Goal: Task Accomplishment & Management: Complete application form

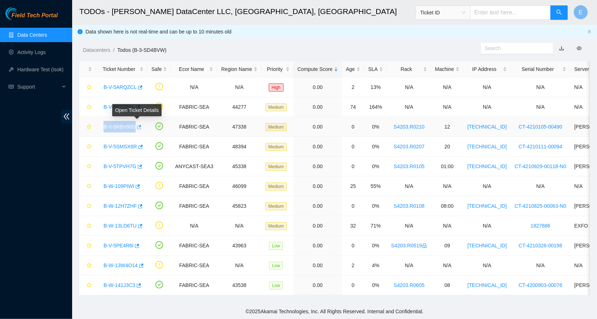
drag, startPoint x: 102, startPoint y: 129, endPoint x: 135, endPoint y: 127, distance: 33.2
click at [135, 127] on div "B-V-5RBV90D" at bounding box center [122, 127] width 44 height 12
copy link "B-V-5RBV90D"
click at [115, 124] on link "B-V-5RBV90D" at bounding box center [119, 127] width 32 height 6
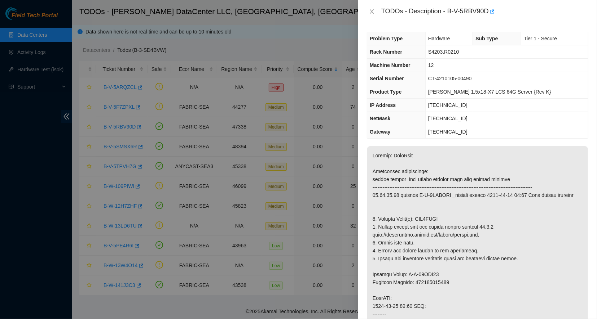
click at [445, 155] on p at bounding box center [477, 322] width 221 height 352
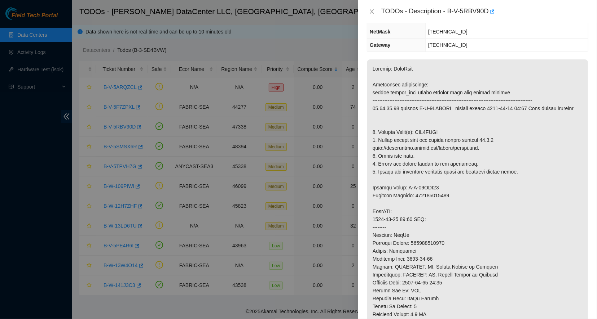
scroll to position [87, 0]
click at [431, 243] on p at bounding box center [477, 235] width 221 height 352
copy p "463470043418"
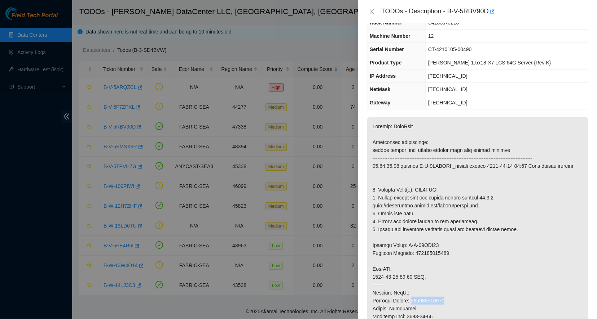
scroll to position [29, 0]
drag, startPoint x: 404, startPoint y: 124, endPoint x: 459, endPoint y: 132, distance: 55.3
click at [459, 132] on p at bounding box center [477, 294] width 221 height 352
click at [443, 178] on p at bounding box center [477, 294] width 221 height 352
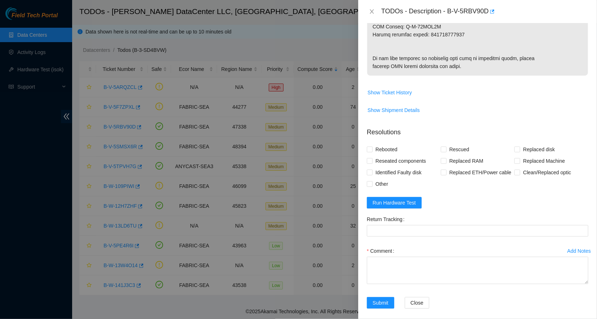
scroll to position [460, 0]
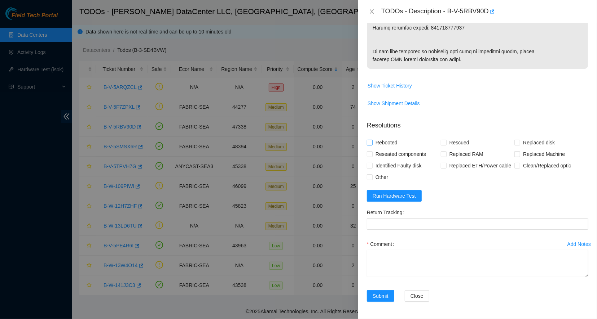
click at [379, 145] on span "Rebooted" at bounding box center [386, 143] width 28 height 12
click at [372, 145] on input "Rebooted" at bounding box center [369, 142] width 5 height 5
checkbox input "true"
drag, startPoint x: 444, startPoint y: 141, endPoint x: 519, endPoint y: 146, distance: 74.4
click at [519, 146] on div "Rebooted Rescued Replaced disk Reseated components Replaced RAM Replaced Machin…" at bounding box center [477, 160] width 221 height 46
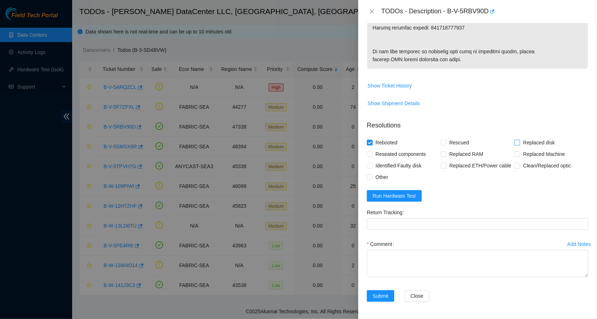
click at [519, 146] on span at bounding box center [517, 143] width 6 height 6
click at [519, 145] on input "Replaced disk" at bounding box center [516, 142] width 5 height 5
checkbox input "true"
click at [456, 145] on span "Rescued" at bounding box center [459, 143] width 26 height 12
click at [446, 145] on input "Rescued" at bounding box center [442, 142] width 5 height 5
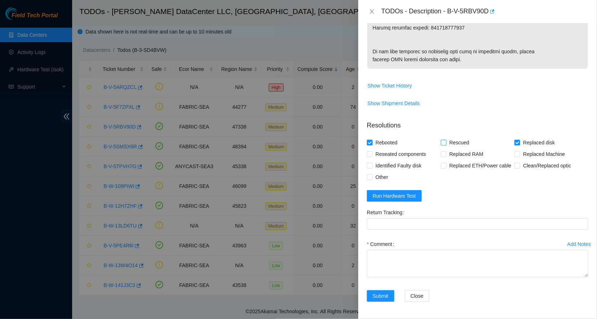
checkbox input "true"
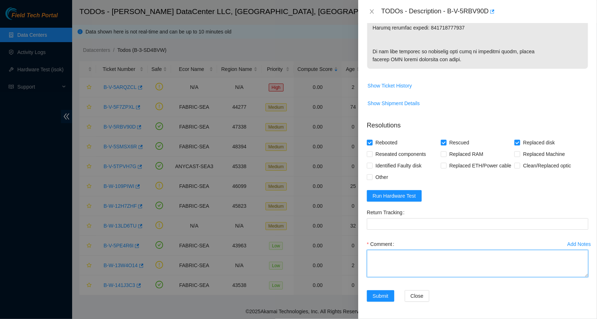
click at [457, 257] on textarea "Comment" at bounding box center [477, 263] width 221 height 27
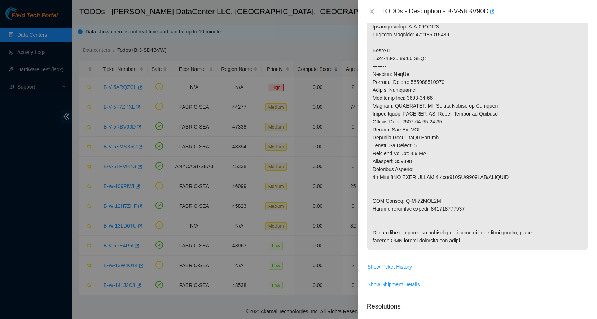
scroll to position [246, 0]
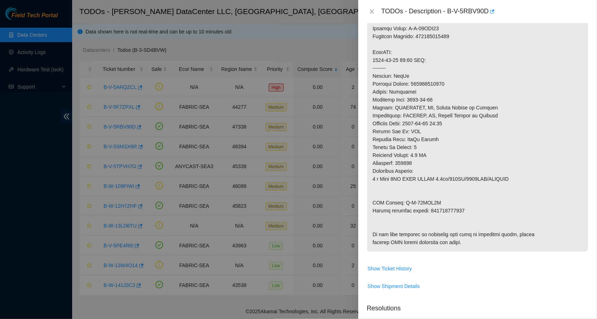
click at [453, 210] on p at bounding box center [477, 76] width 221 height 352
copy p "463470043429"
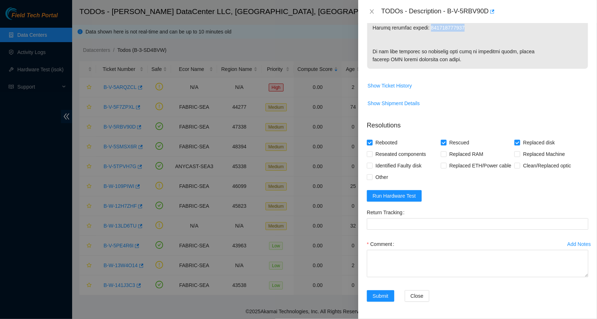
scroll to position [459, 0]
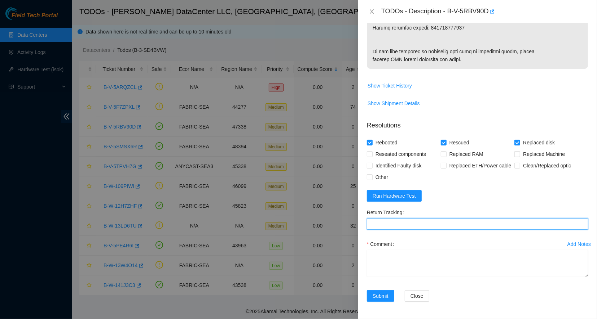
click at [450, 223] on Tracking "Return Tracking" at bounding box center [477, 224] width 221 height 12
paste Tracking "463470043429"
type Tracking "463470043429"
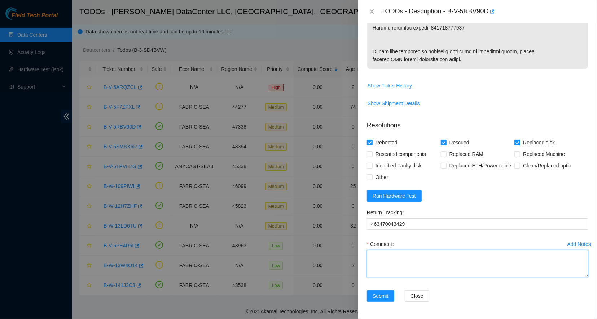
click at [448, 252] on textarea "Comment" at bounding box center [477, 263] width 221 height 27
click at [428, 261] on textarea "- Powered down machine - Removed drive tray - Replaced Harddrive - Reinserted d…" at bounding box center [477, 263] width 221 height 27
type textarea "- Powered down machine - Removed drive tray - Replaced Harddrive - Reinserted d…"
click at [376, 269] on textarea "- Powered down machine - Removed drive tray - Replaced Harddrive - Reinserted d…" at bounding box center [477, 263] width 221 height 27
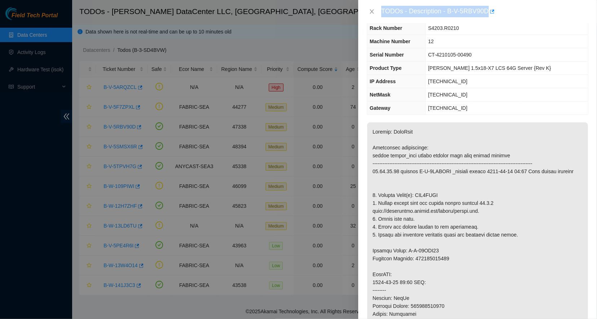
scroll to position [0, 0]
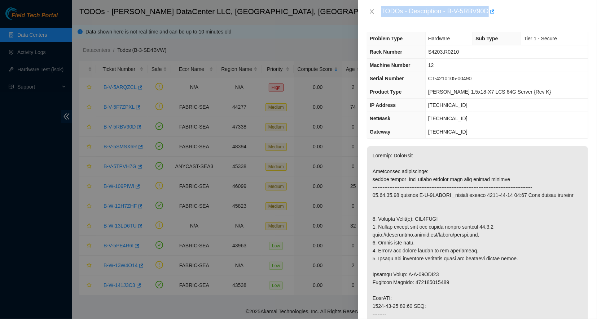
drag, startPoint x: 507, startPoint y: 102, endPoint x: 377, endPoint y: 15, distance: 156.6
click at [377, 23] on div "Problem Type Hardware Sub Type Tier 1 - Secure Rack Number S4203.R0210 Machine …" at bounding box center [477, 171] width 239 height 296
copy div "TODOs - Description - B-V-5RBV90D"
click at [480, 195] on p at bounding box center [477, 322] width 221 height 352
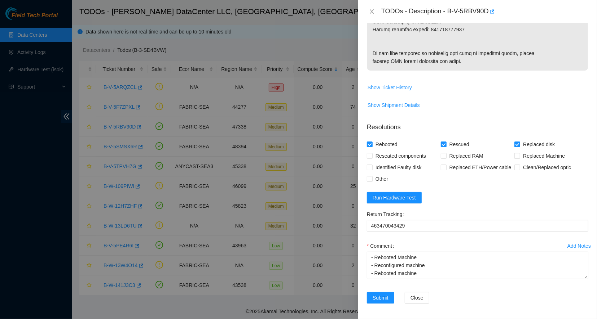
scroll to position [460, 0]
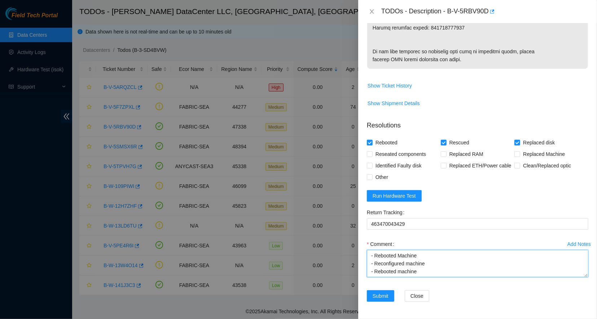
click at [430, 258] on textarea "- Powered down machine - Removed drive tray - Replaced Harddrive - New Drive SN…" at bounding box center [477, 263] width 221 height 27
click at [482, 91] on span "Show Ticket History" at bounding box center [477, 86] width 221 height 12
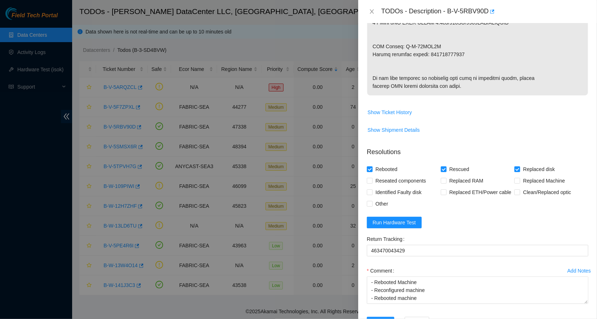
scroll to position [407, 0]
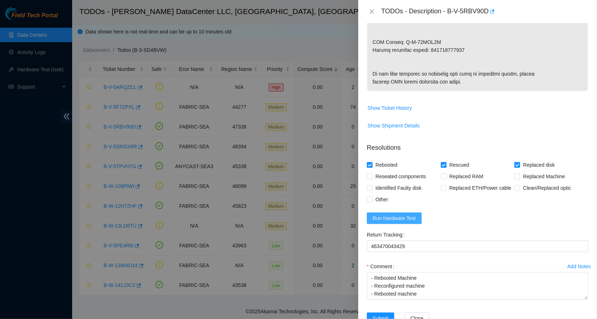
click at [395, 222] on span "Run Hardware Test" at bounding box center [393, 218] width 43 height 8
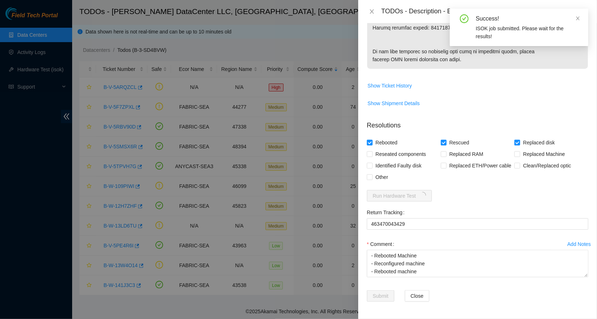
scroll to position [460, 0]
click at [424, 271] on textarea "- Powered down machine - Removed drive tray - Replaced Harddrive - New Drive SN…" at bounding box center [477, 263] width 221 height 27
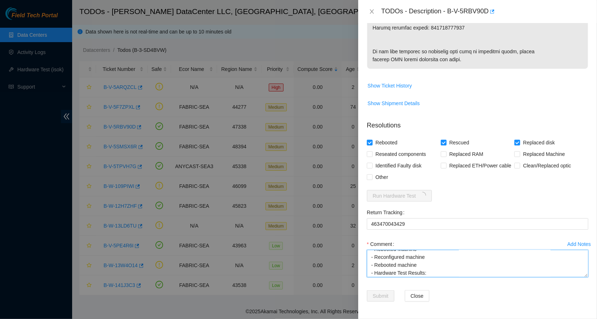
scroll to position [78, 0]
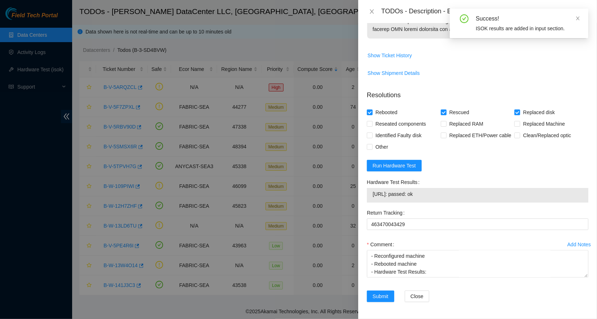
click at [403, 198] on span "[URL]: passed: ok" at bounding box center [477, 194] width 210 height 8
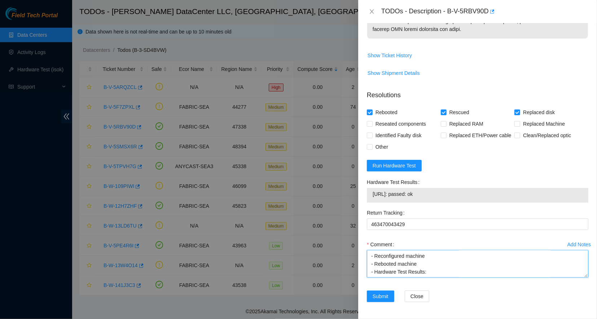
click at [411, 278] on textarea "- Powered down machine - Removed drive tray - Replaced Harddrive - New Drive SN…" at bounding box center [477, 264] width 221 height 27
paste textarea "[URL]: passed: ok"
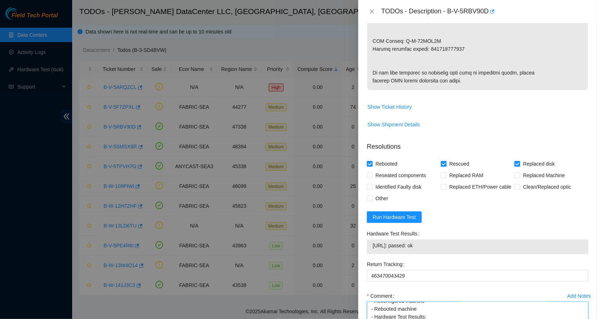
scroll to position [490, 0]
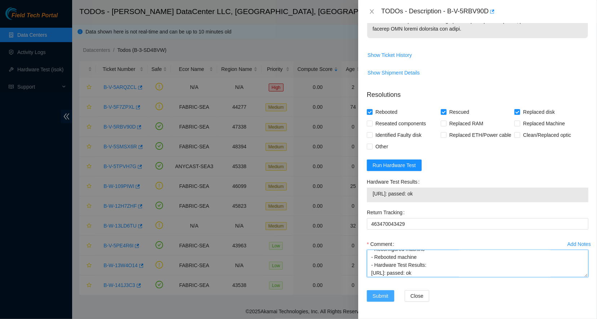
type textarea "- Powered down machine - Removed drive tray - Replaced Harddrive - New Drive SN…"
click at [377, 297] on span "Submit" at bounding box center [380, 296] width 16 height 8
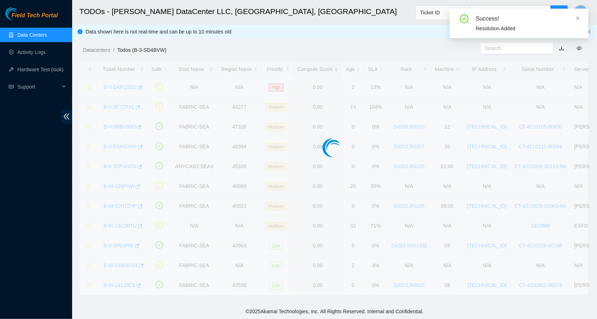
scroll to position [74, 0]
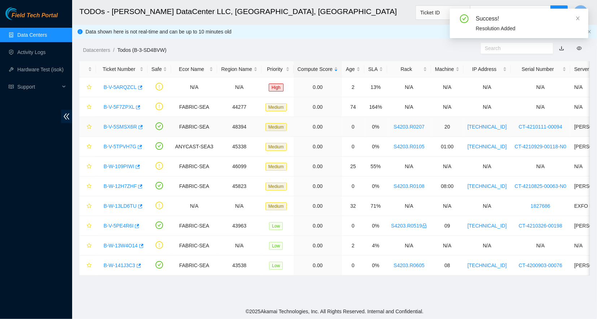
click at [116, 130] on link "B-V-5SMSX6R" at bounding box center [120, 127] width 34 height 6
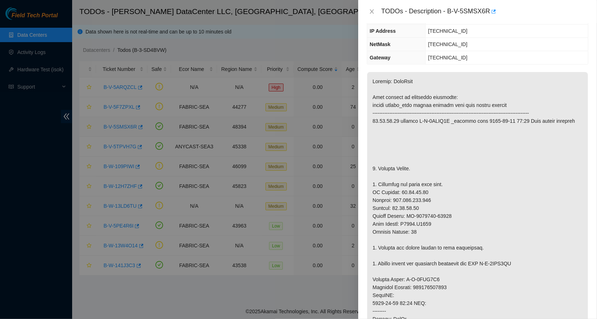
scroll to position [72, 0]
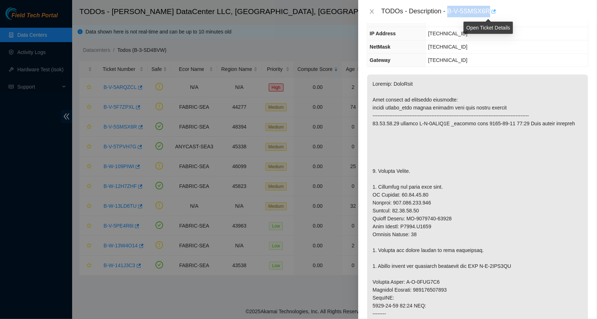
drag, startPoint x: 445, startPoint y: 9, endPoint x: 487, endPoint y: 9, distance: 42.5
click at [487, 9] on div "TODOs - Description - B-V-5SMSX6R" at bounding box center [484, 12] width 207 height 12
copy div "B-V-5SMSX6R"
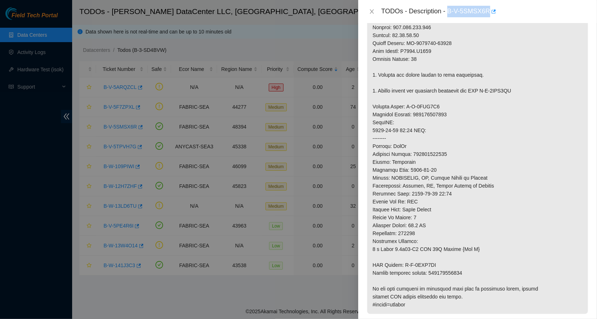
scroll to position [247, 0]
click at [431, 209] on p at bounding box center [477, 106] width 221 height 415
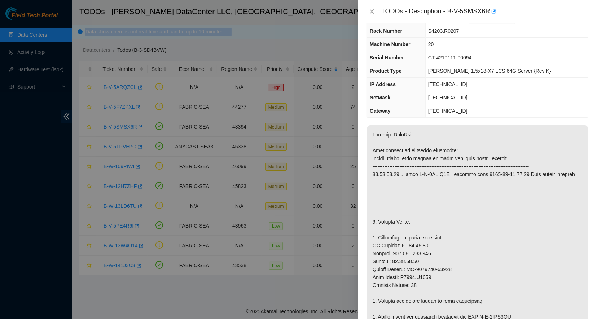
scroll to position [0, 0]
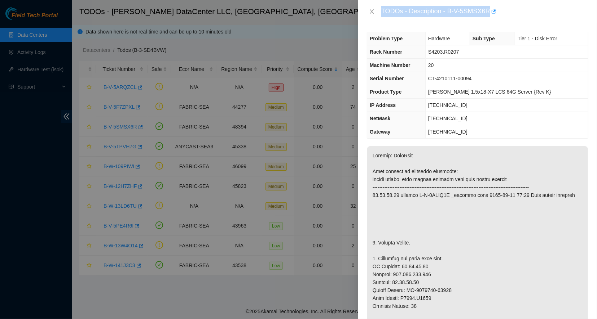
drag, startPoint x: 430, startPoint y: 211, endPoint x: 380, endPoint y: 13, distance: 203.7
click at [380, 23] on div "Problem Type Hardware Sub Type Tier 1 - Disk Error Rack Number S4203.R0207 Mach…" at bounding box center [477, 171] width 239 height 296
copy div "TODOs - Description - B-V-5SMSX6R"
click at [457, 7] on div "TODOs - Description - B-V-5SMSX6R" at bounding box center [484, 12] width 207 height 12
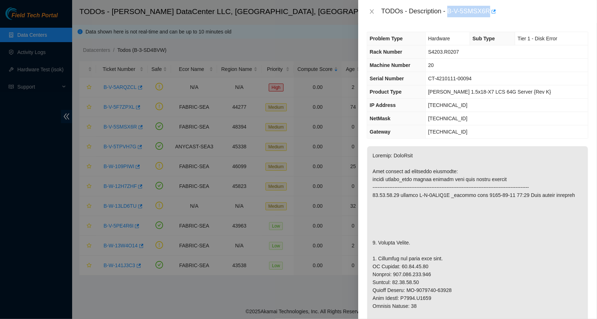
drag, startPoint x: 446, startPoint y: 10, endPoint x: 484, endPoint y: 10, distance: 38.2
click at [484, 10] on div "TODOs - Description - B-V-5SMSX6R" at bounding box center [484, 12] width 207 height 12
copy div "B-V-5SMSX6R"
